Goal: Task Accomplishment & Management: Use online tool/utility

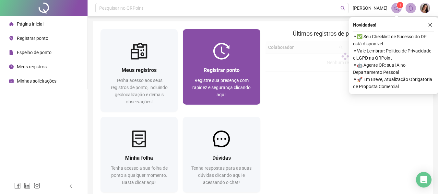
drag, startPoint x: 0, startPoint y: 0, endPoint x: 231, endPoint y: 98, distance: 250.6
click at [231, 98] on div "Registre sua presença com rapidez e segurança clicando aqui!" at bounding box center [221, 87] width 62 height 21
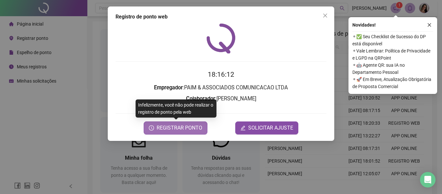
click at [187, 126] on span "REGISTRAR PONTO" at bounding box center [180, 128] width 46 height 8
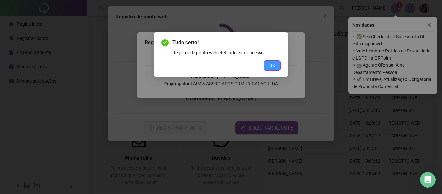
click at [272, 62] on span "OK" at bounding box center [272, 65] width 6 height 7
